Goal: Check status: Check status

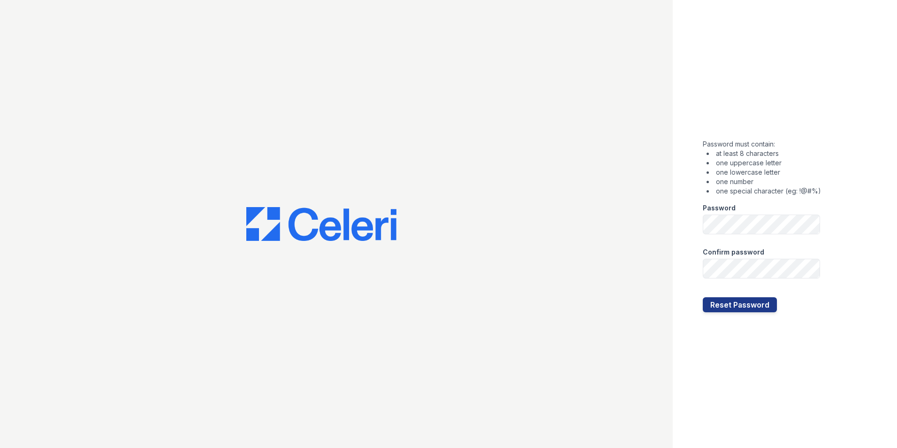
click at [781, 213] on div "Password" at bounding box center [762, 205] width 118 height 19
click at [725, 305] on button "Reset Password" at bounding box center [740, 304] width 74 height 15
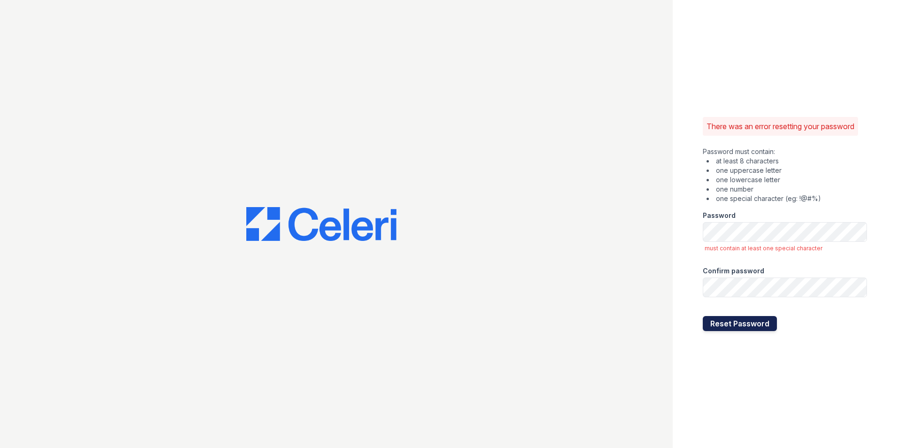
click at [718, 323] on button "Reset Password" at bounding box center [740, 323] width 74 height 15
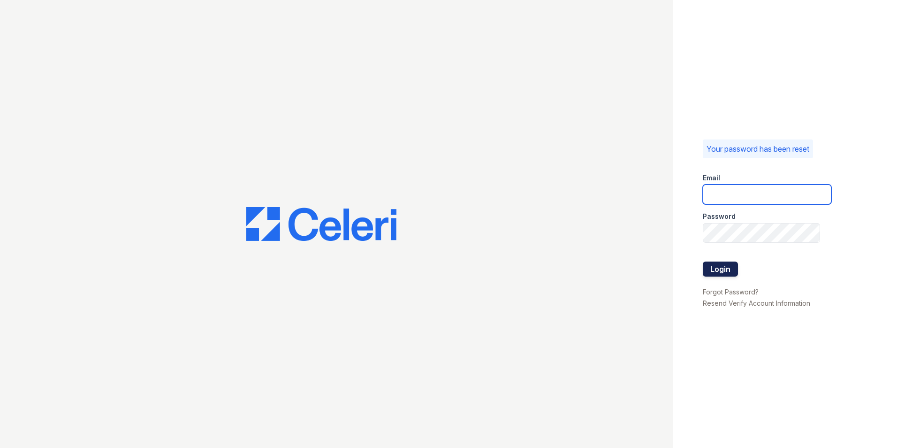
type input "[DOMAIN_NAME][EMAIL_ADDRESS][DOMAIN_NAME]"
click at [729, 272] on button "Login" at bounding box center [720, 268] width 35 height 15
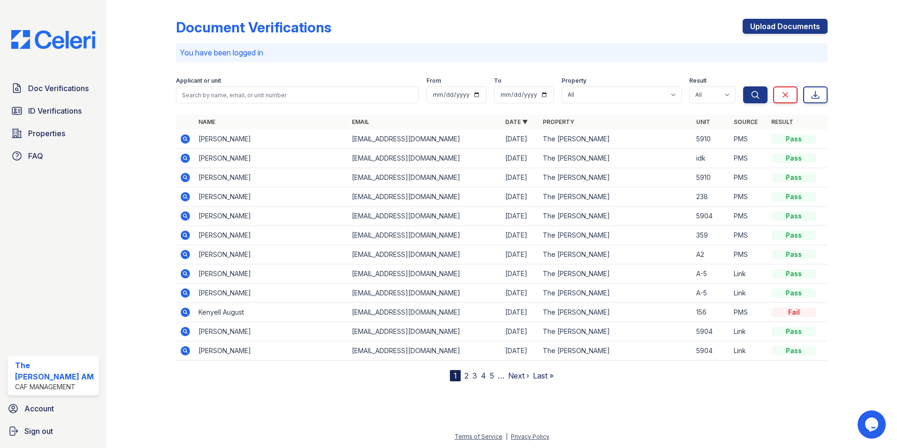
click at [183, 313] on icon at bounding box center [185, 311] width 9 height 9
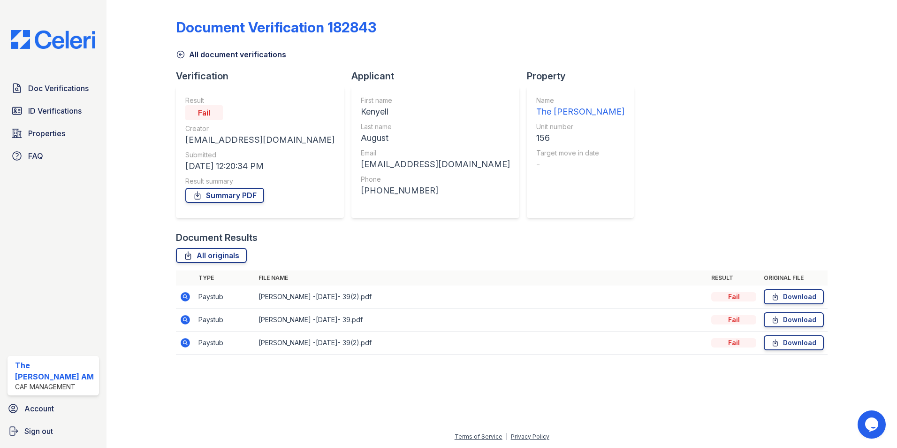
click at [185, 295] on icon at bounding box center [185, 296] width 2 height 2
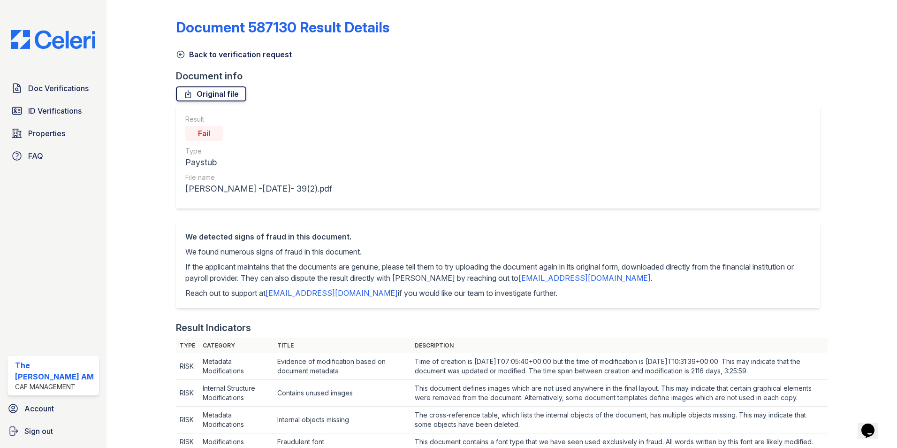
click at [223, 93] on link "Original file" at bounding box center [211, 93] width 70 height 15
click at [201, 54] on link "Back to verification request" at bounding box center [234, 54] width 116 height 11
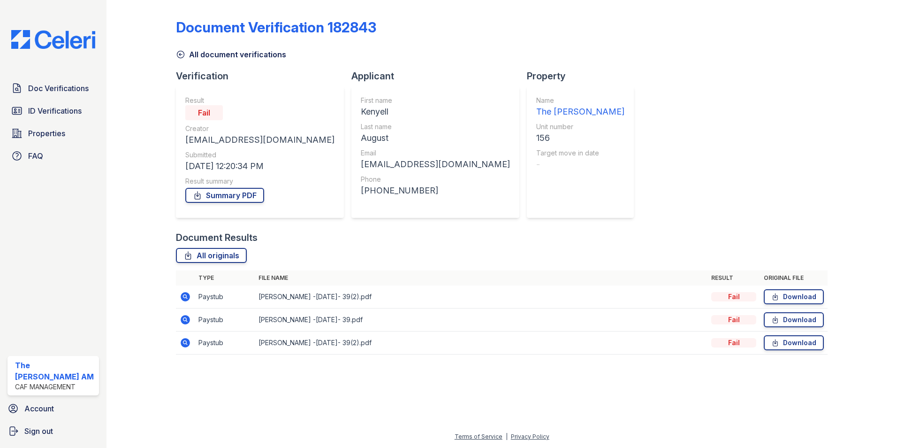
click at [183, 319] on icon at bounding box center [185, 319] width 9 height 9
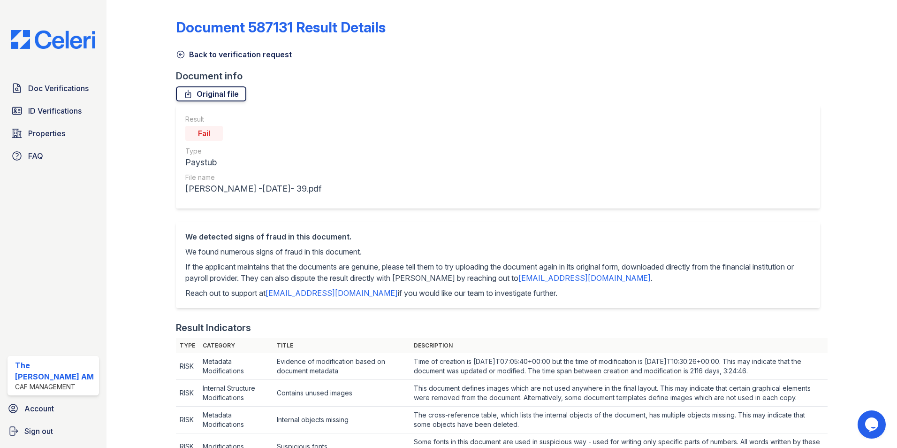
click at [215, 93] on link "Original file" at bounding box center [211, 93] width 70 height 15
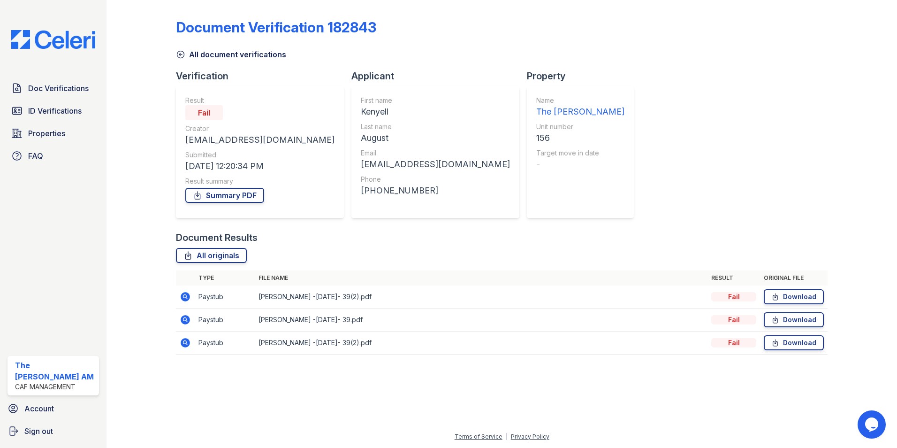
click at [184, 343] on icon at bounding box center [185, 342] width 11 height 11
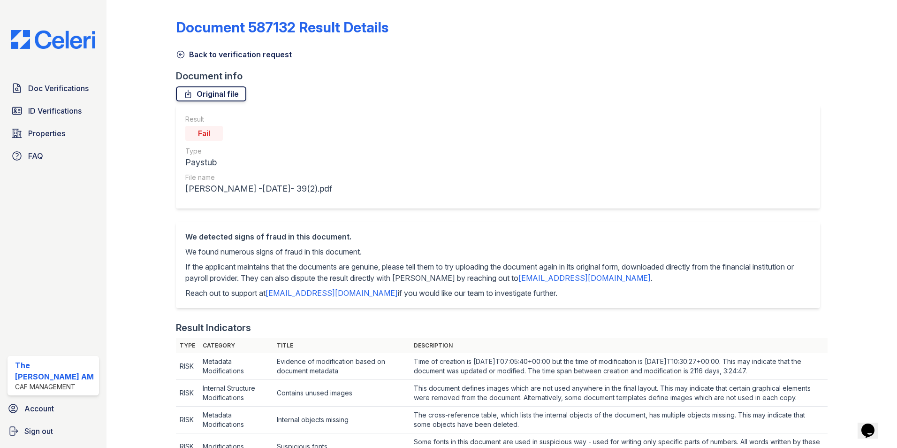
click at [224, 95] on link "Original file" at bounding box center [211, 93] width 70 height 15
